Goal: Feedback & Contribution: Submit feedback/report problem

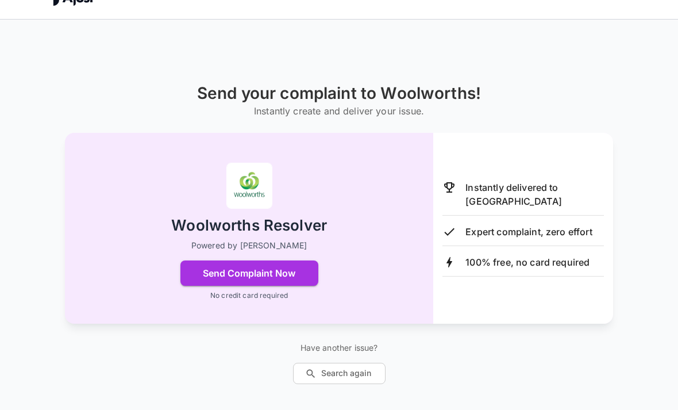
scroll to position [24, 0]
click at [224, 282] on button "Send Complaint Now" at bounding box center [249, 272] width 138 height 25
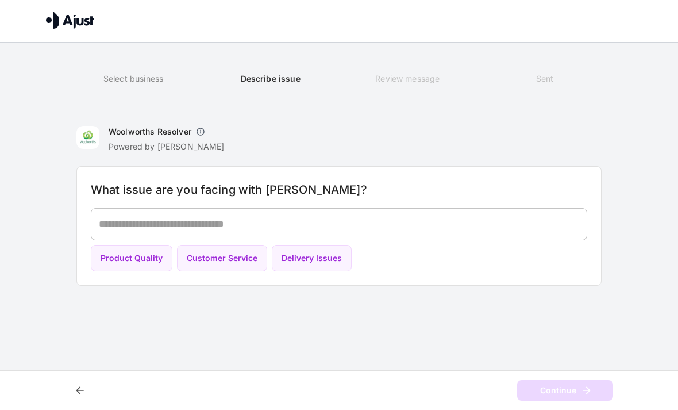
scroll to position [0, 0]
click at [129, 220] on textarea at bounding box center [339, 223] width 481 height 13
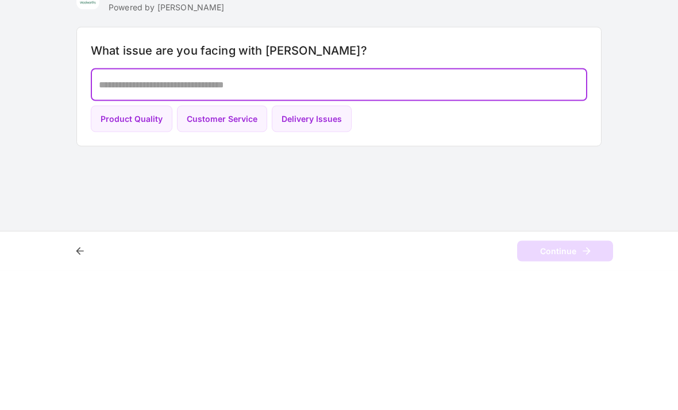
click at [222, 245] on button "Customer Service" at bounding box center [222, 258] width 90 height 27
type textarea "**********"
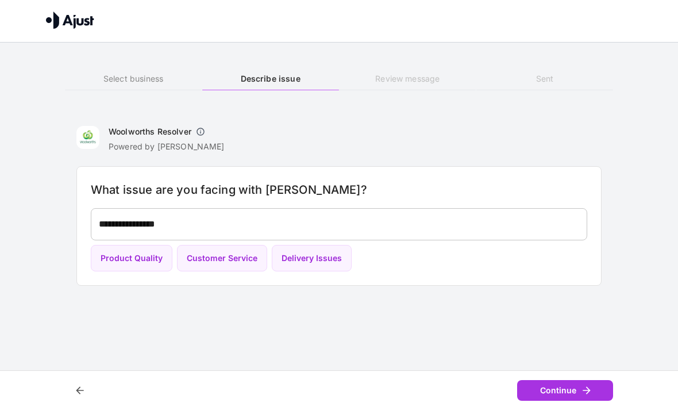
click at [218, 261] on button "Customer Service" at bounding box center [222, 258] width 90 height 27
click at [598, 389] on button "Continue" at bounding box center [565, 390] width 96 height 21
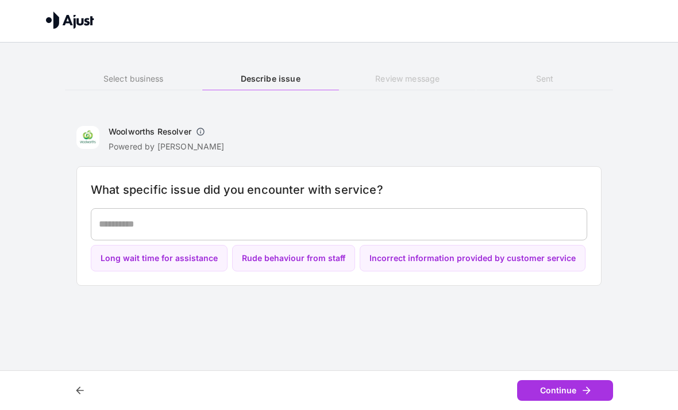
click at [124, 221] on textarea at bounding box center [339, 223] width 481 height 13
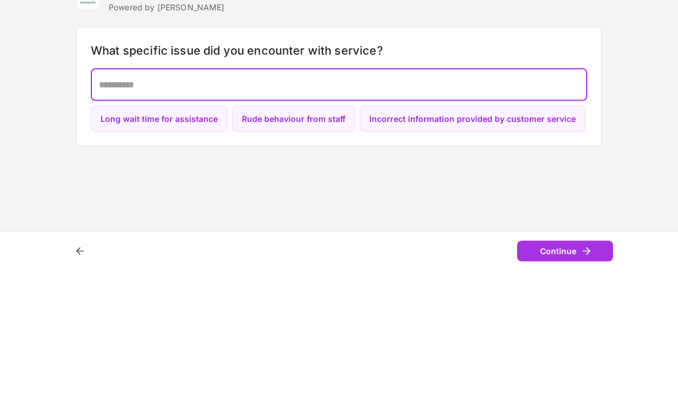
paste textarea "**********"
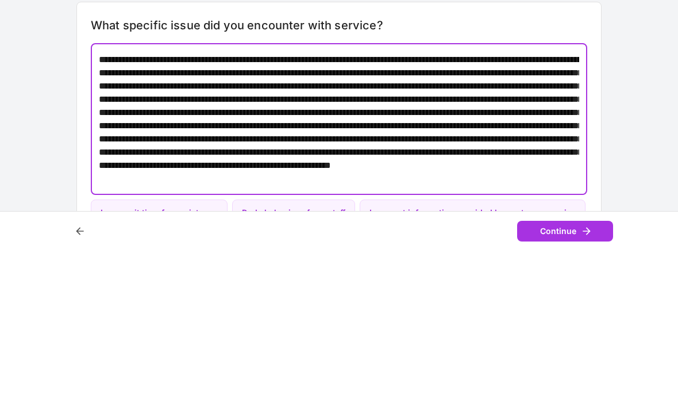
scroll to position [26, 0]
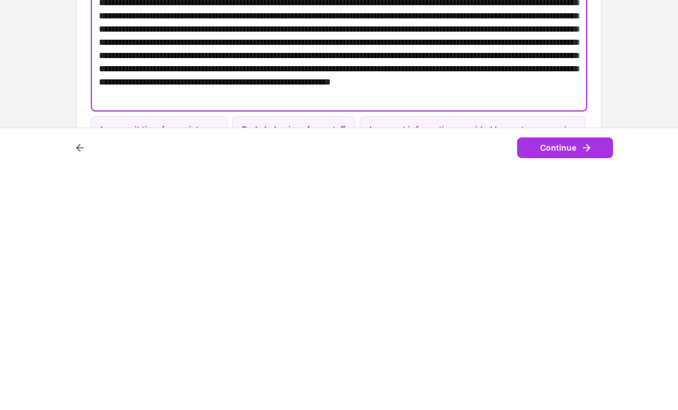
type textarea "**********"
click at [598, 380] on button "Continue" at bounding box center [565, 390] width 96 height 21
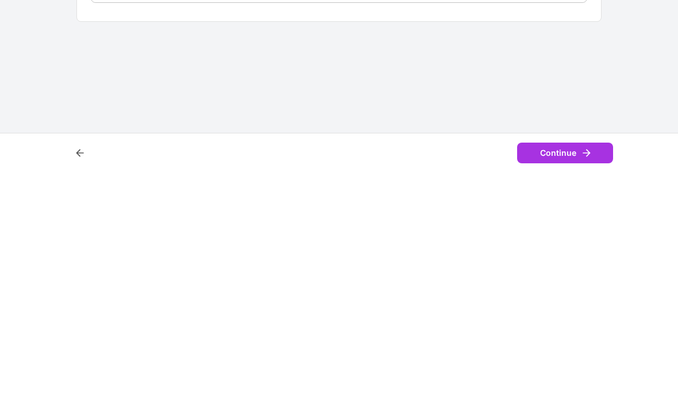
scroll to position [0, 0]
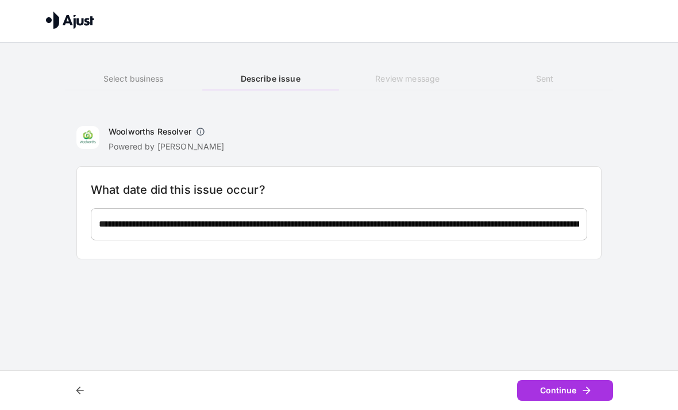
click at [135, 217] on textarea at bounding box center [339, 223] width 481 height 13
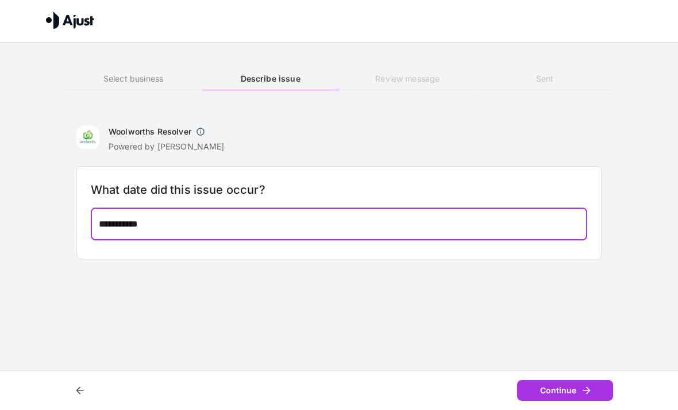
type textarea "**********"
click at [595, 386] on button "Continue" at bounding box center [565, 390] width 96 height 21
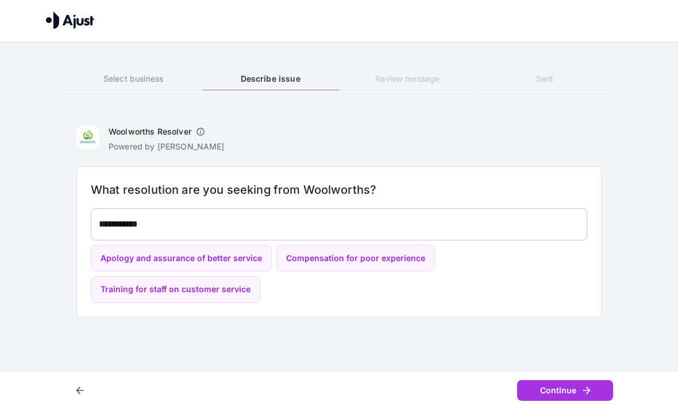
click at [140, 289] on button "Training for staff on customer service" at bounding box center [176, 289] width 170 height 27
click at [591, 388] on icon "button" at bounding box center [586, 390] width 11 height 11
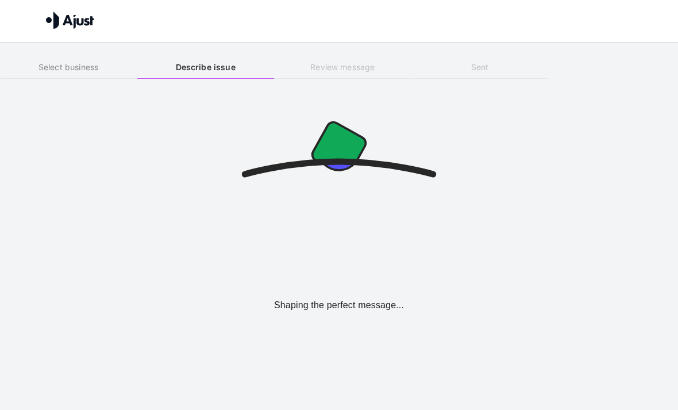
click at [596, 254] on div "Shaping the perfect message..." at bounding box center [339, 190] width 678 height 205
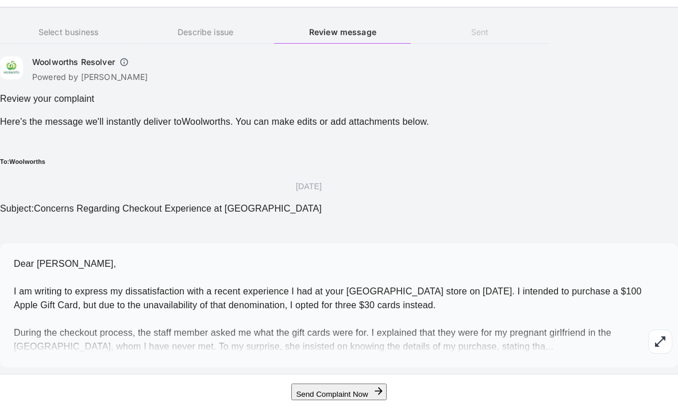
scroll to position [49, 0]
click at [654, 335] on icon "button" at bounding box center [661, 342] width 14 height 14
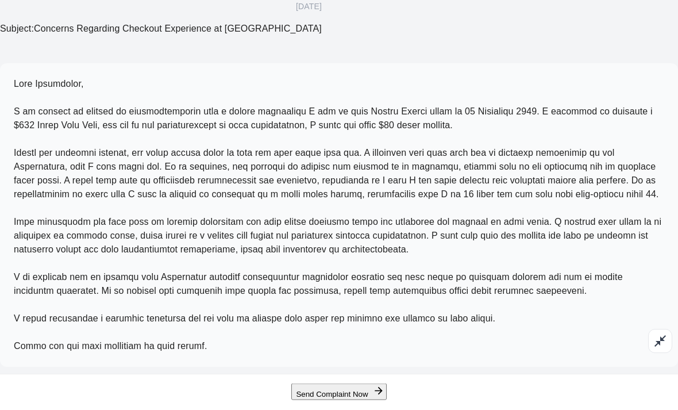
scroll to position [325, 0]
click at [323, 400] on button "Send Complaint Now" at bounding box center [338, 391] width 95 height 17
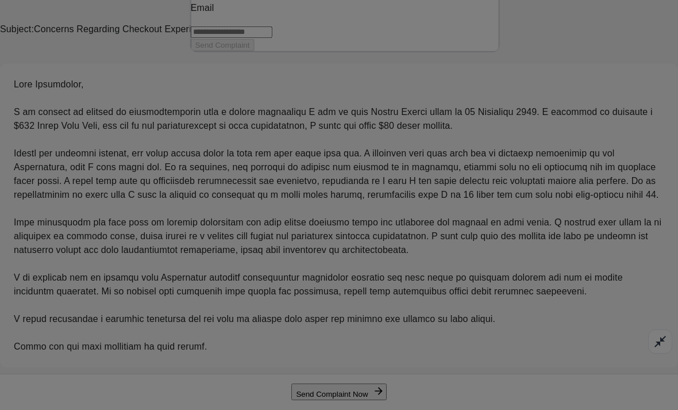
click at [271, 38] on input "text" at bounding box center [232, 31] width 82 height 11
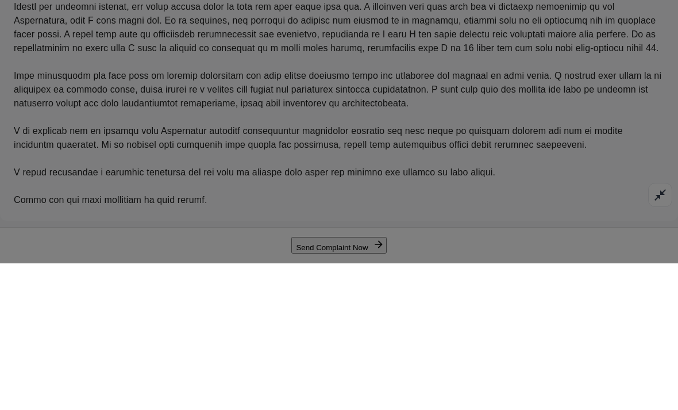
type input "*"
type input "**********"
click at [262, 47] on input "text" at bounding box center [232, 40] width 82 height 11
type input "******"
click at [268, 102] on input "text" at bounding box center [232, 95] width 82 height 11
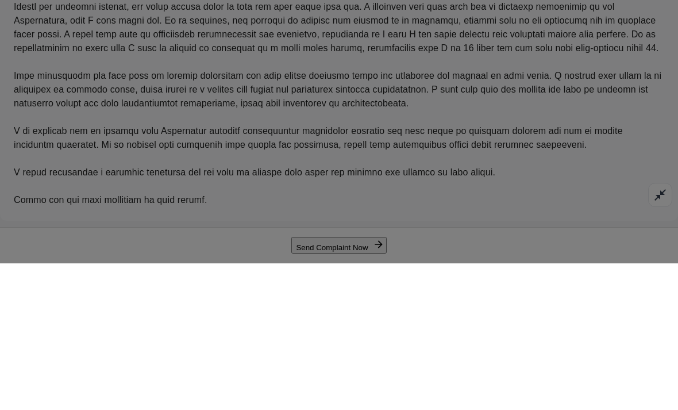
type input "******"
click at [255, 124] on button "Send Complaint" at bounding box center [223, 118] width 64 height 12
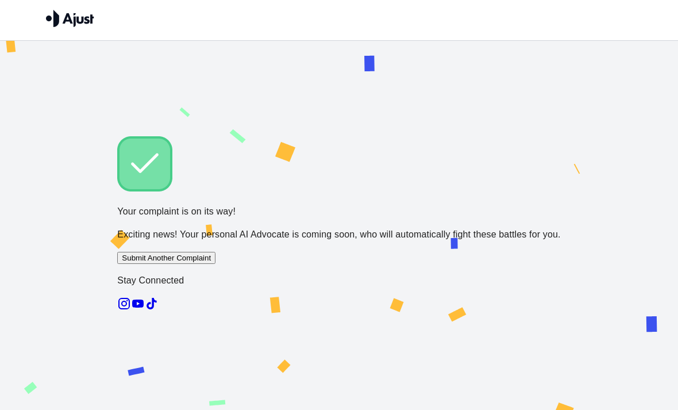
scroll to position [34, 0]
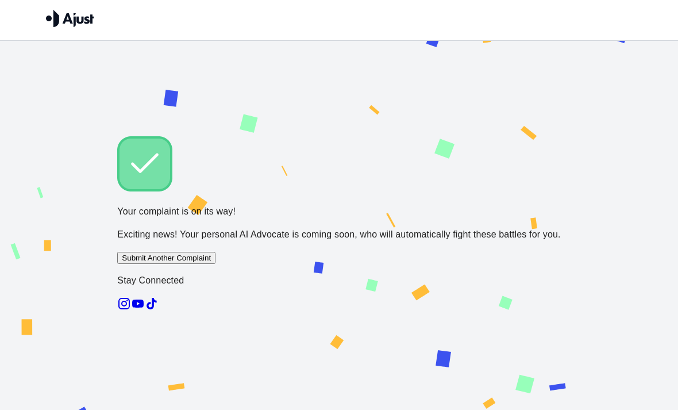
click at [584, 241] on div "Your complaint is on its way! Exciting news! Your personal AI Advocate is comin…" at bounding box center [339, 225] width 678 height 369
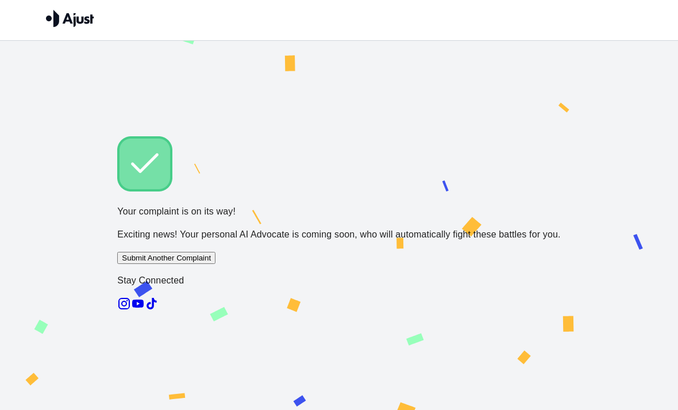
click at [581, 262] on div "Your complaint is on its way! Exciting news! Your personal AI Advocate is comin…" at bounding box center [339, 225] width 678 height 369
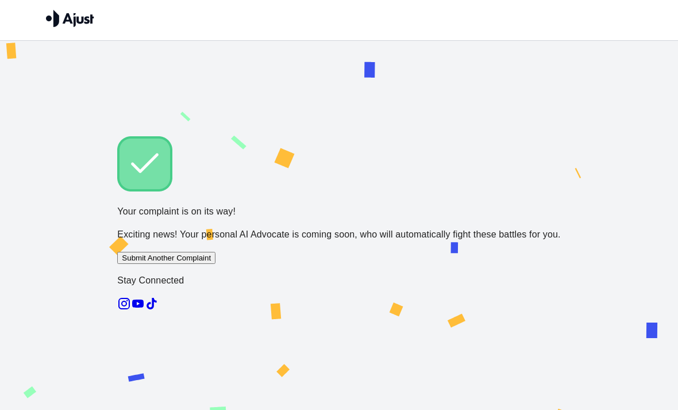
scroll to position [0, 0]
